Goal: Task Accomplishment & Management: Manage account settings

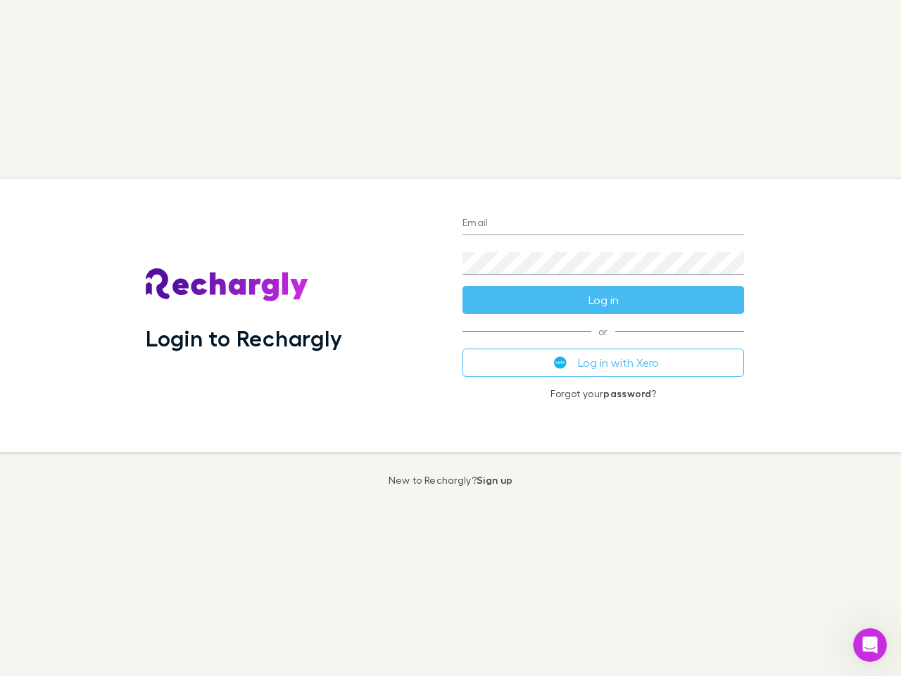
click at [451, 338] on div "Login to Rechargly" at bounding box center [292, 315] width 317 height 273
click at [603, 224] on input "Email" at bounding box center [603, 224] width 282 height 23
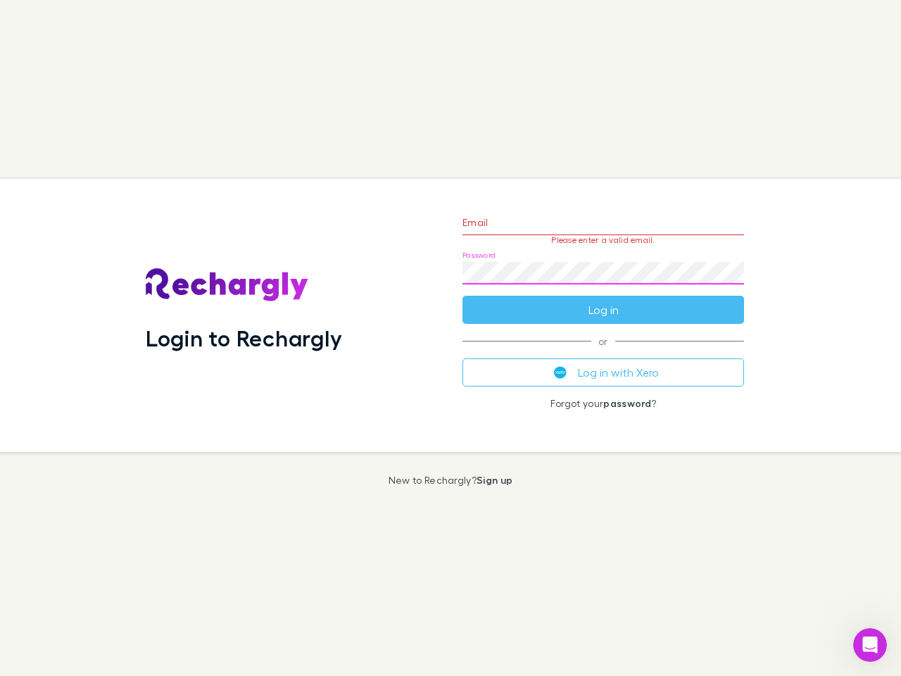
click at [603, 300] on form "Email Please enter a valid email. Password Log in" at bounding box center [603, 262] width 282 height 122
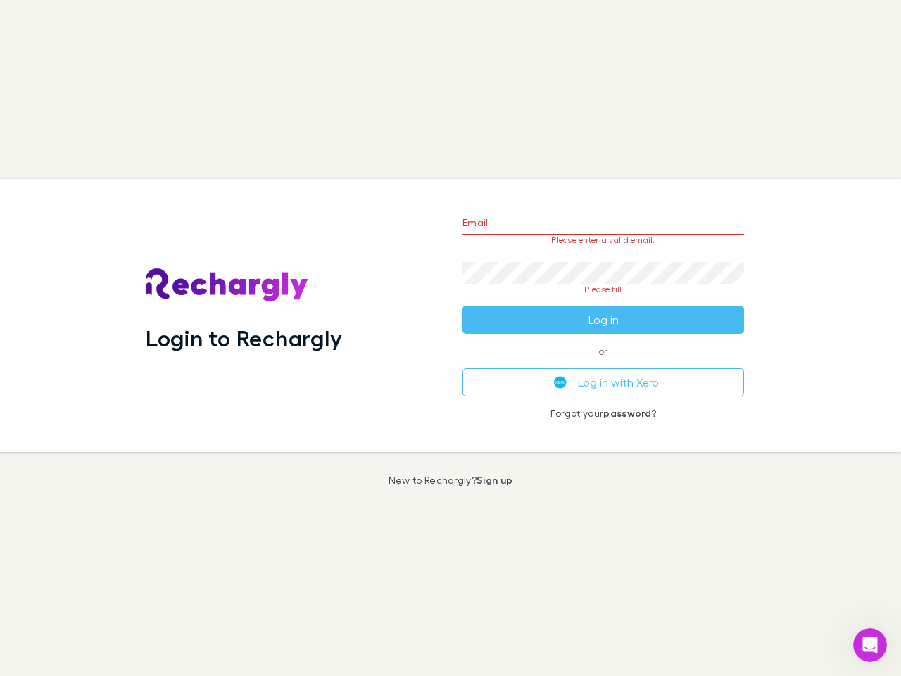
click at [603, 363] on div "Email Please enter a valid email. Password Please fill Log in or Log in with Xe…" at bounding box center [603, 315] width 304 height 273
click at [870, 645] on icon "Open Intercom Messenger" at bounding box center [870, 645] width 23 height 23
